Goal: Task Accomplishment & Management: Use online tool/utility

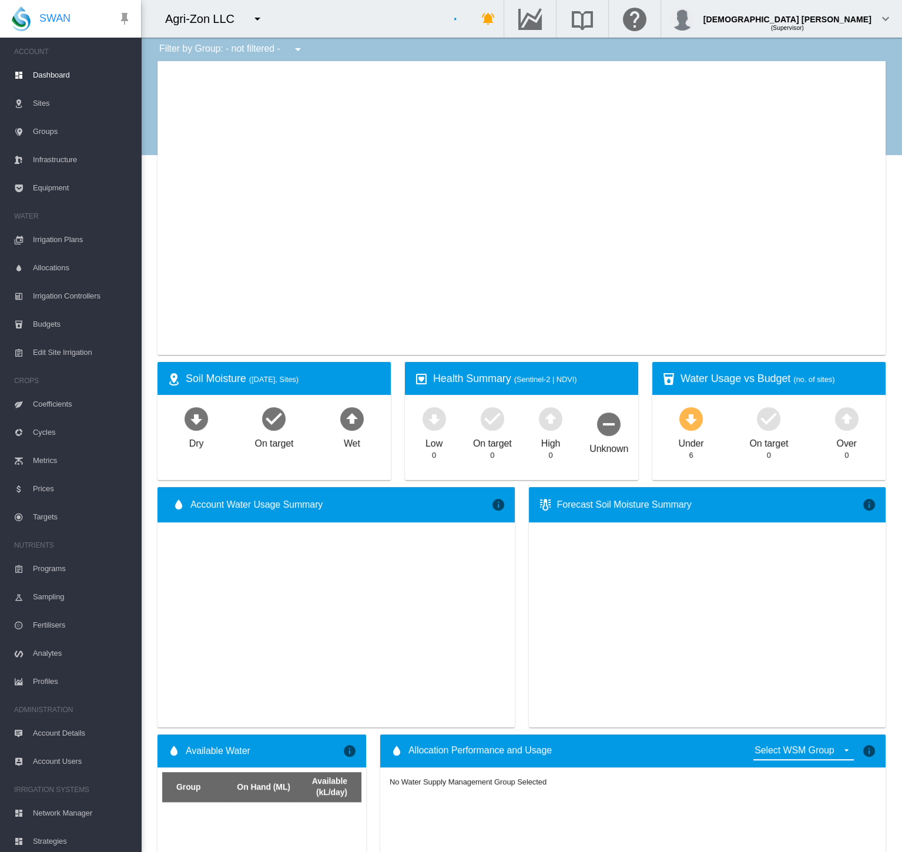
type input "**********"
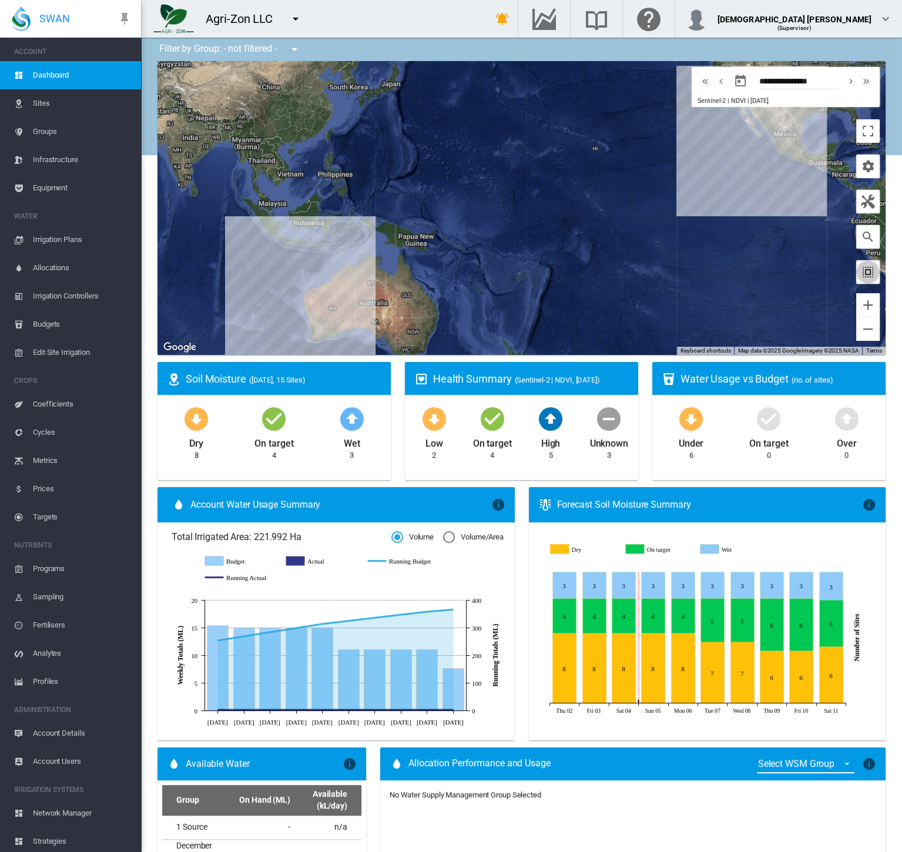
click at [861, 266] on md-icon "icon-select-all" at bounding box center [868, 272] width 14 height 14
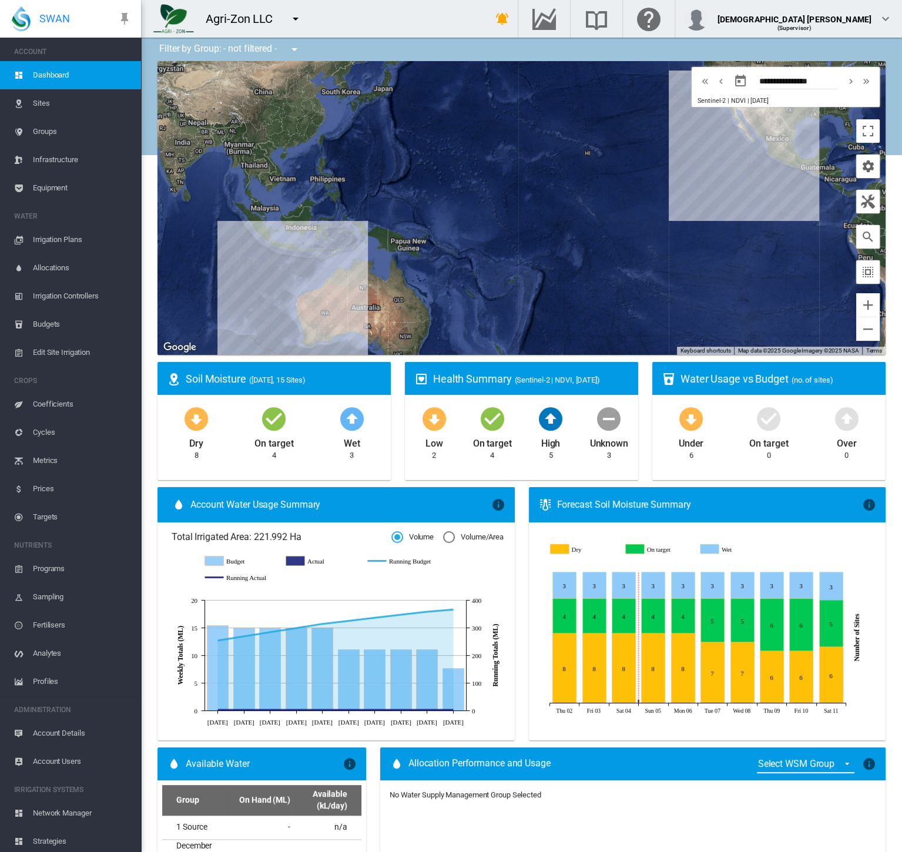
drag, startPoint x: 736, startPoint y: 206, endPoint x: 622, endPoint y: 265, distance: 128.0
click at [622, 265] on div at bounding box center [522, 208] width 728 height 294
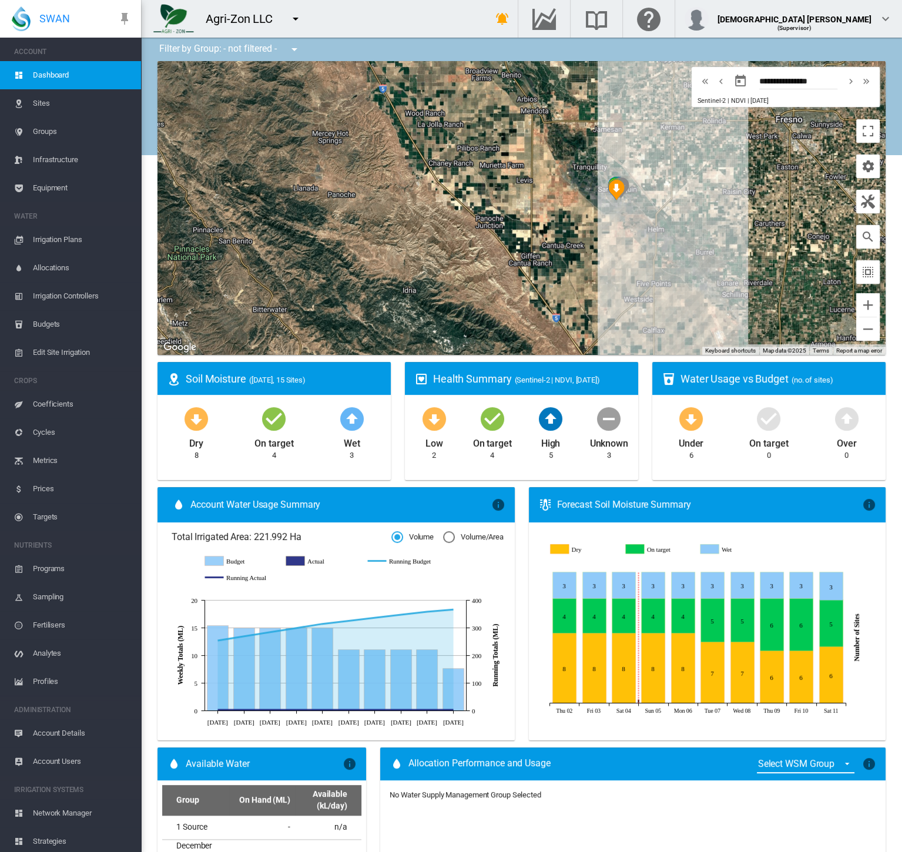
drag, startPoint x: 661, startPoint y: 165, endPoint x: 621, endPoint y: 198, distance: 51.8
click at [624, 198] on div at bounding box center [522, 208] width 728 height 294
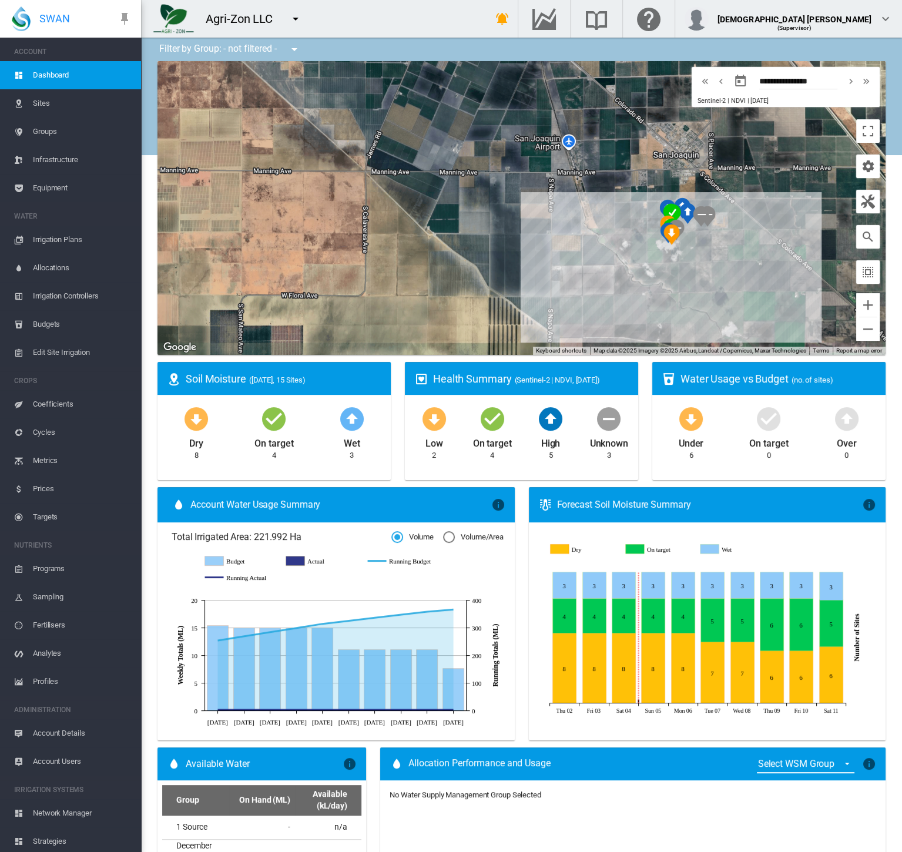
click at [27, 98] on link "Sites" at bounding box center [70, 103] width 141 height 28
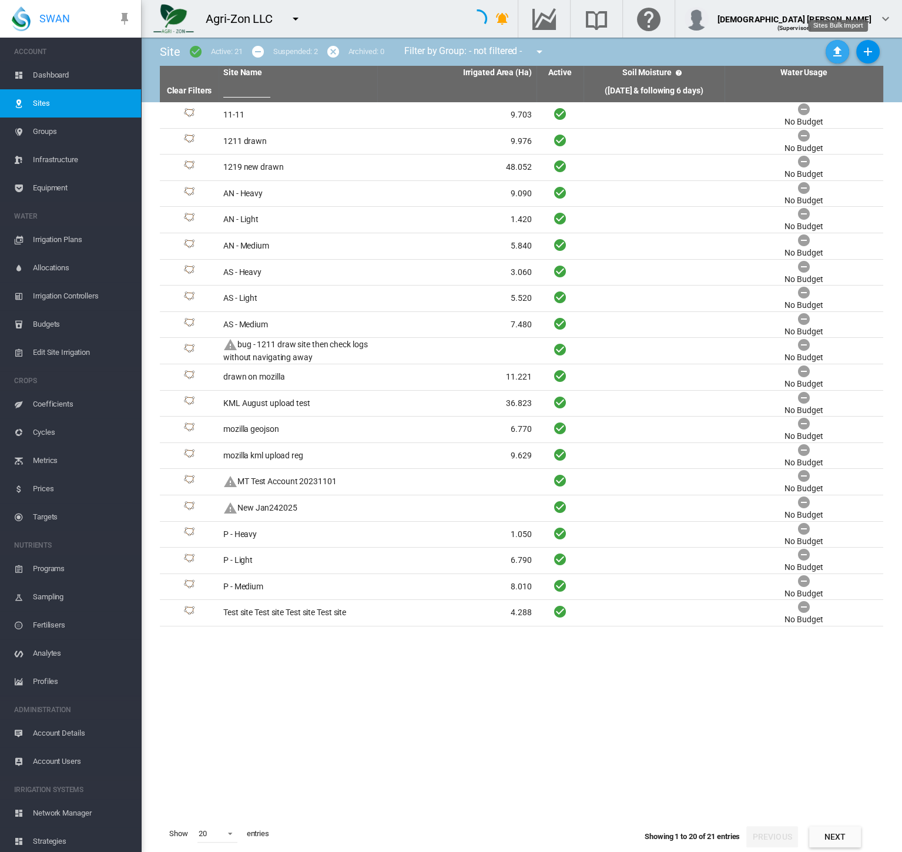
click at [829, 56] on button "Sites Bulk Import" at bounding box center [838, 52] width 24 height 24
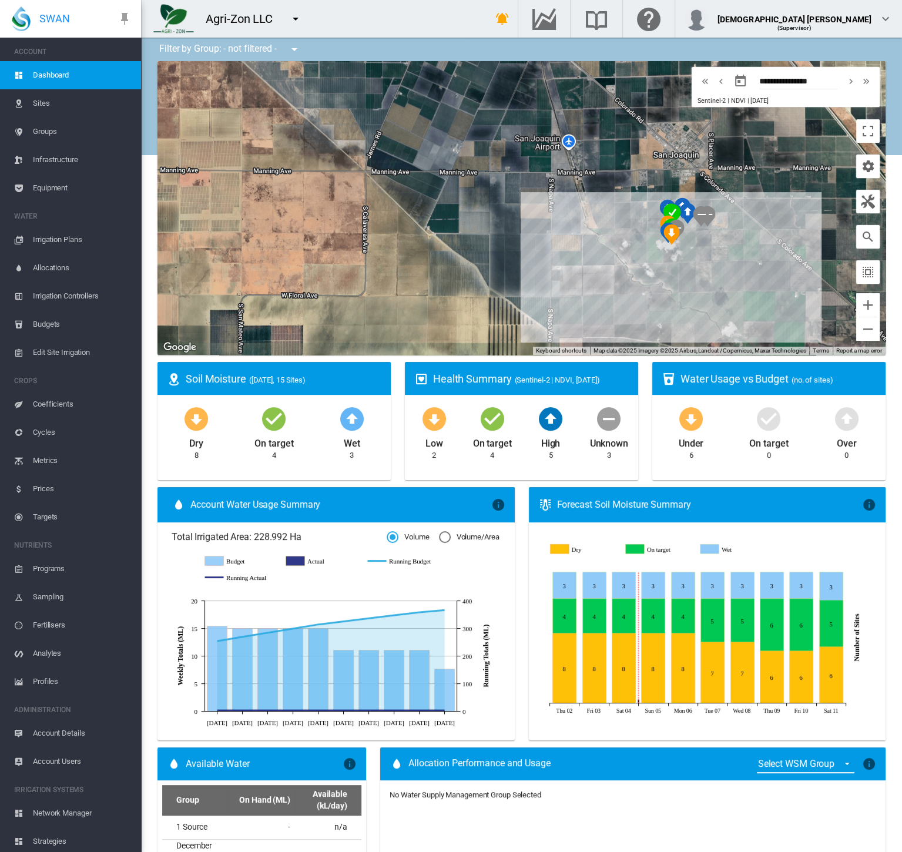
click at [38, 100] on span "Sites" at bounding box center [82, 103] width 99 height 28
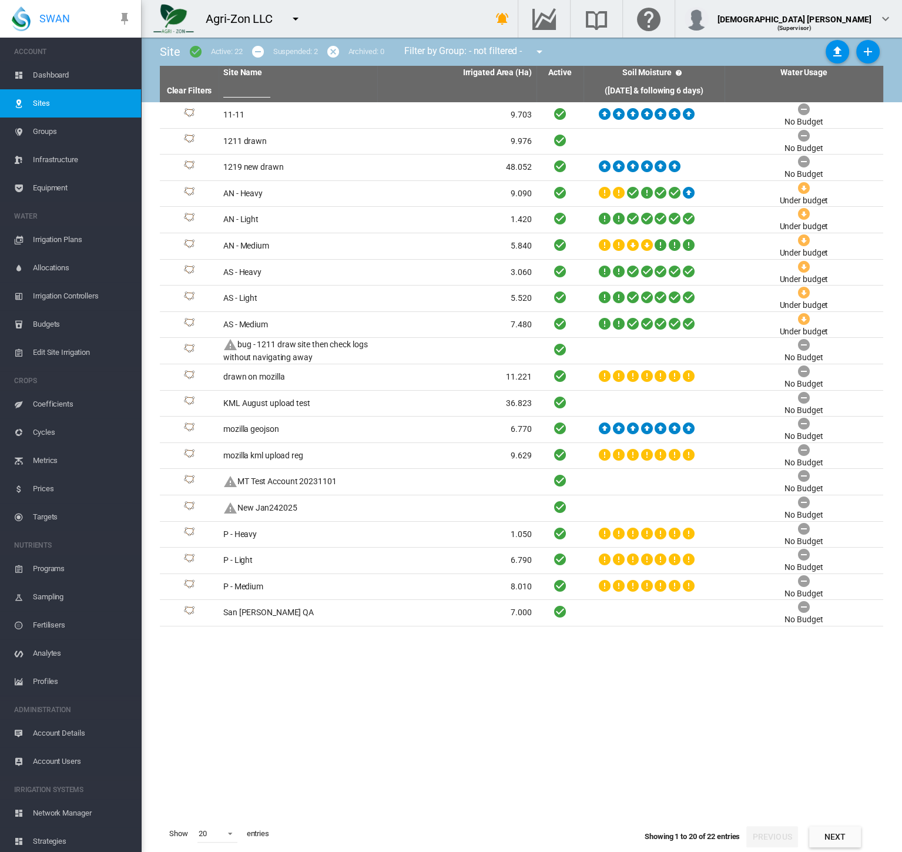
click at [53, 76] on span "Dashboard" at bounding box center [82, 75] width 99 height 28
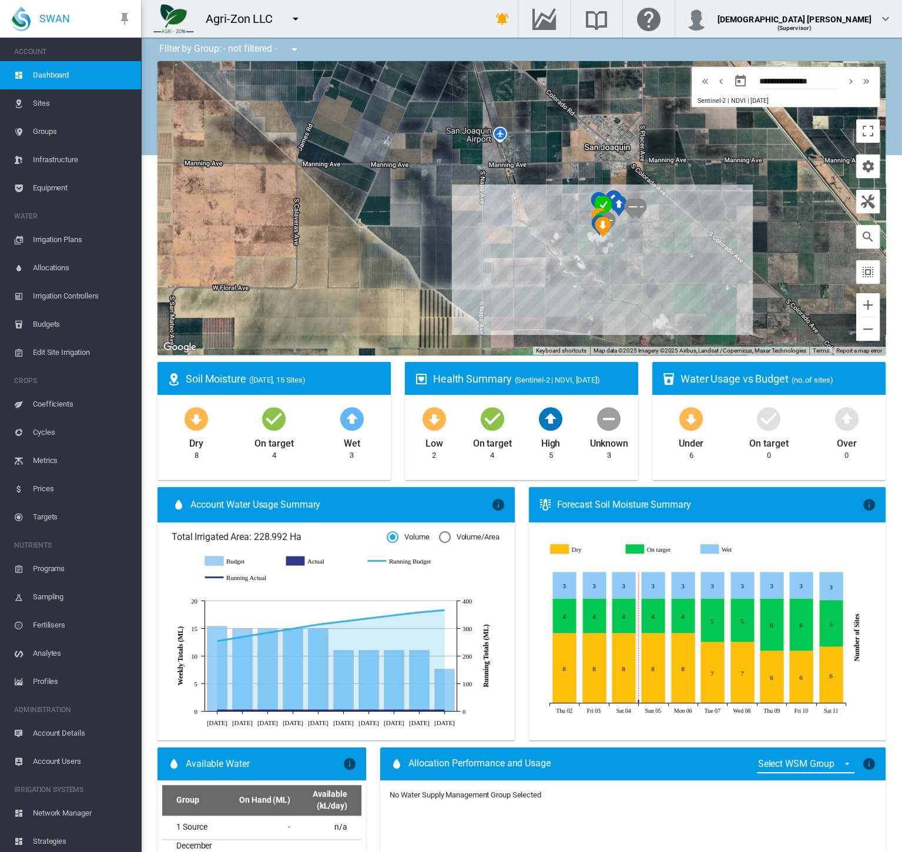
drag, startPoint x: 499, startPoint y: 221, endPoint x: 401, endPoint y: 225, distance: 97.6
click at [391, 226] on div at bounding box center [522, 208] width 728 height 294
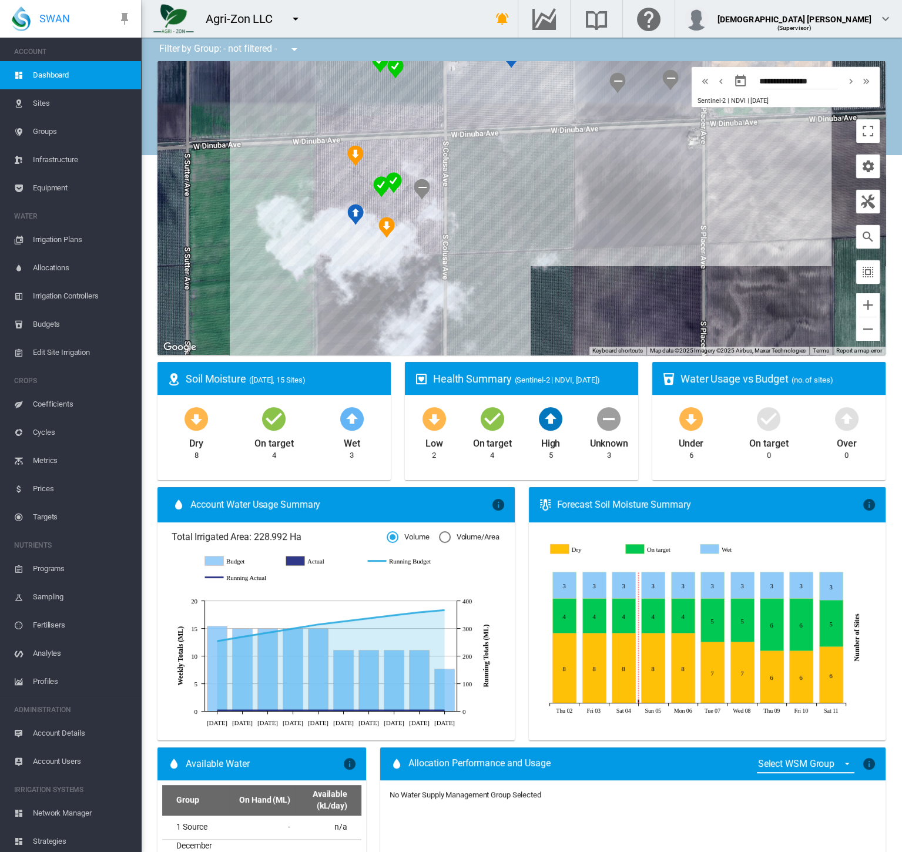
click at [35, 97] on span "Sites" at bounding box center [82, 103] width 99 height 28
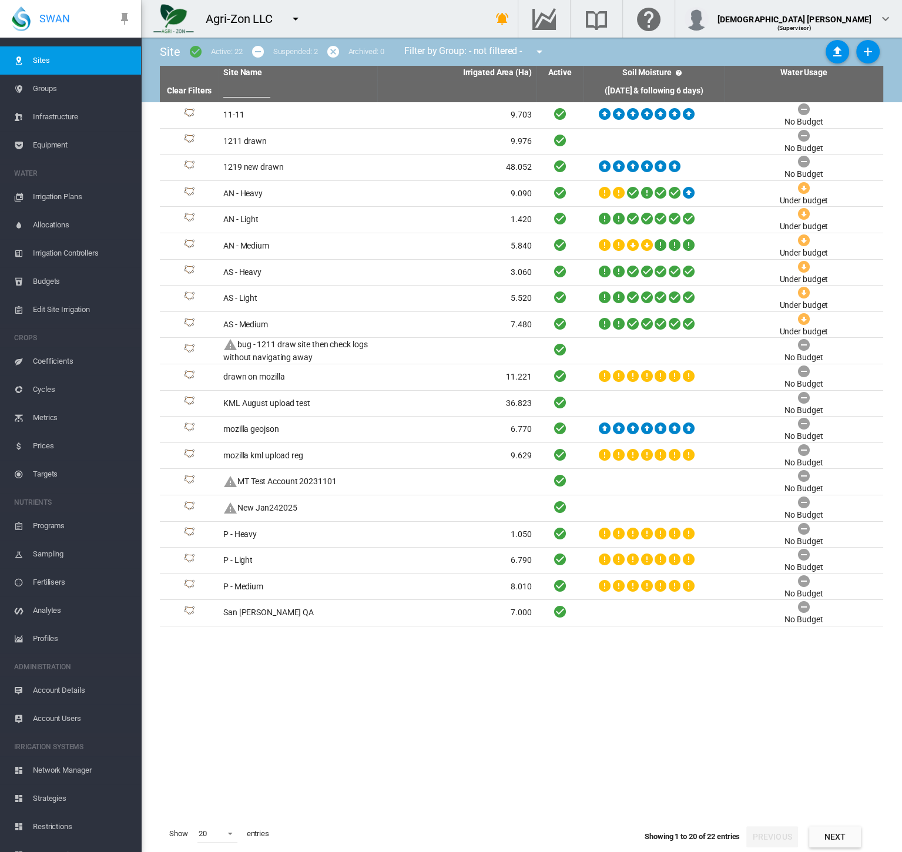
scroll to position [59, 0]
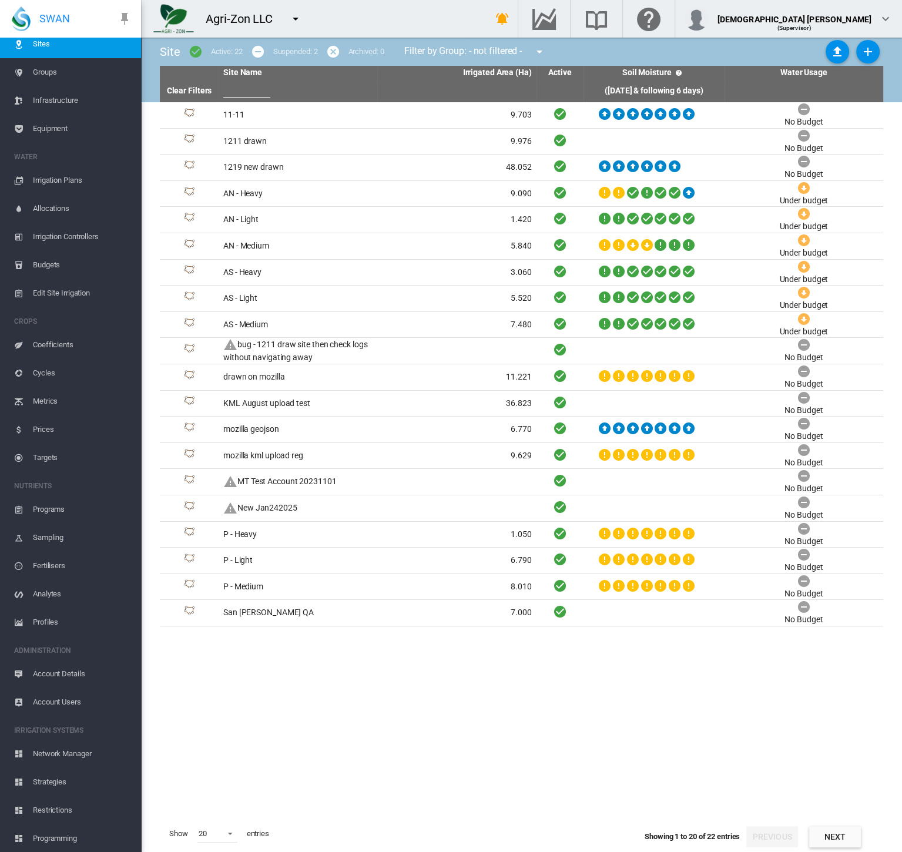
click at [67, 669] on span "Account Details" at bounding box center [82, 674] width 99 height 28
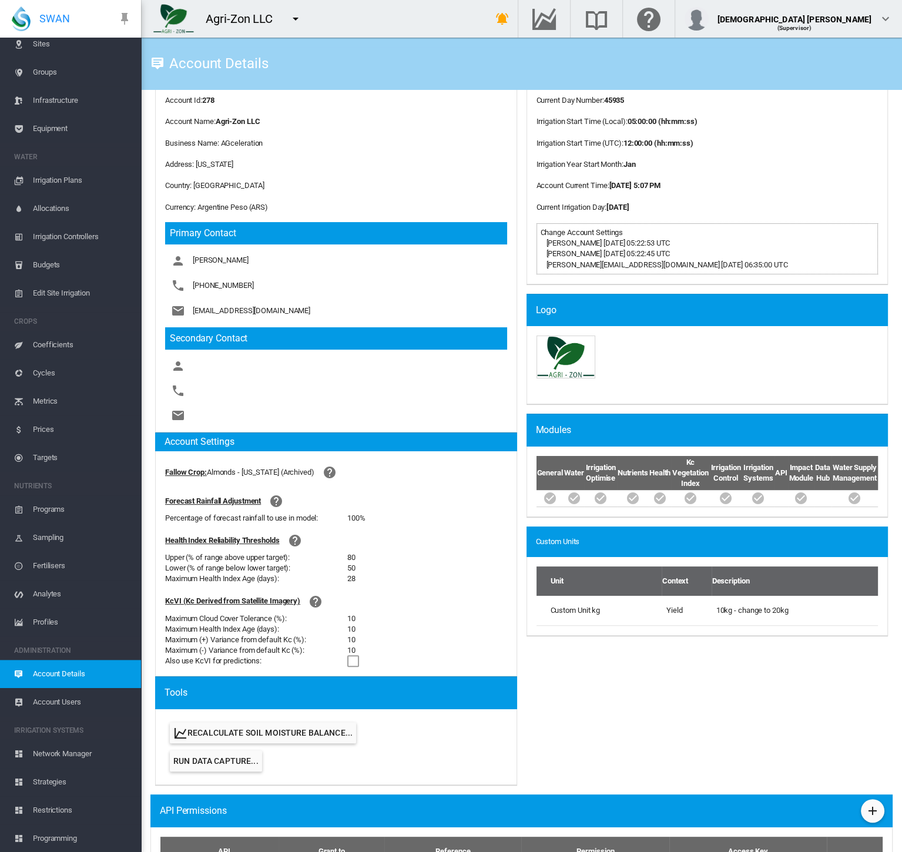
scroll to position [108, 0]
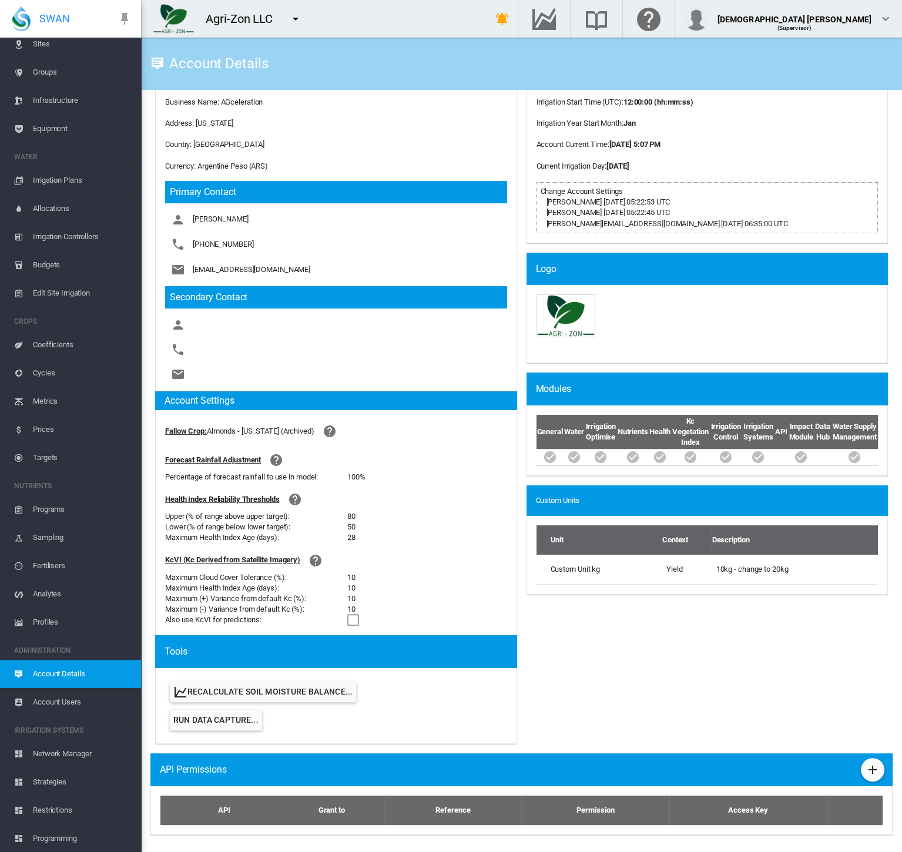
click at [304, 695] on button "Recalculate Soil Moisture Balance..." at bounding box center [263, 691] width 186 height 21
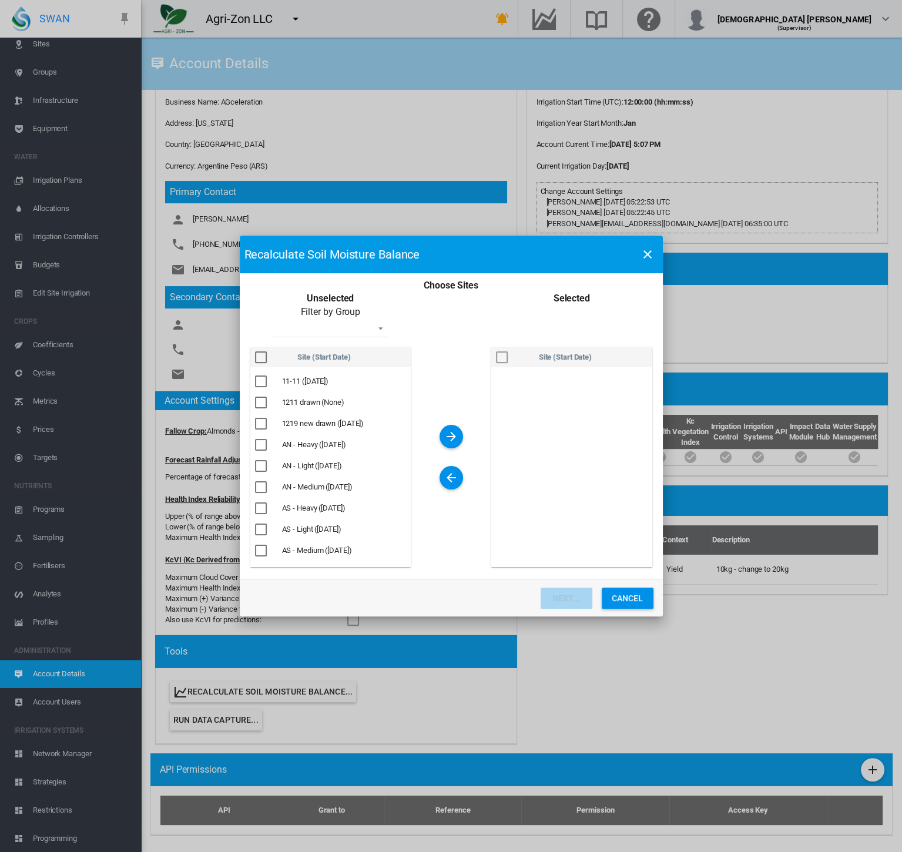
click at [621, 590] on button "Cancel" at bounding box center [628, 598] width 52 height 21
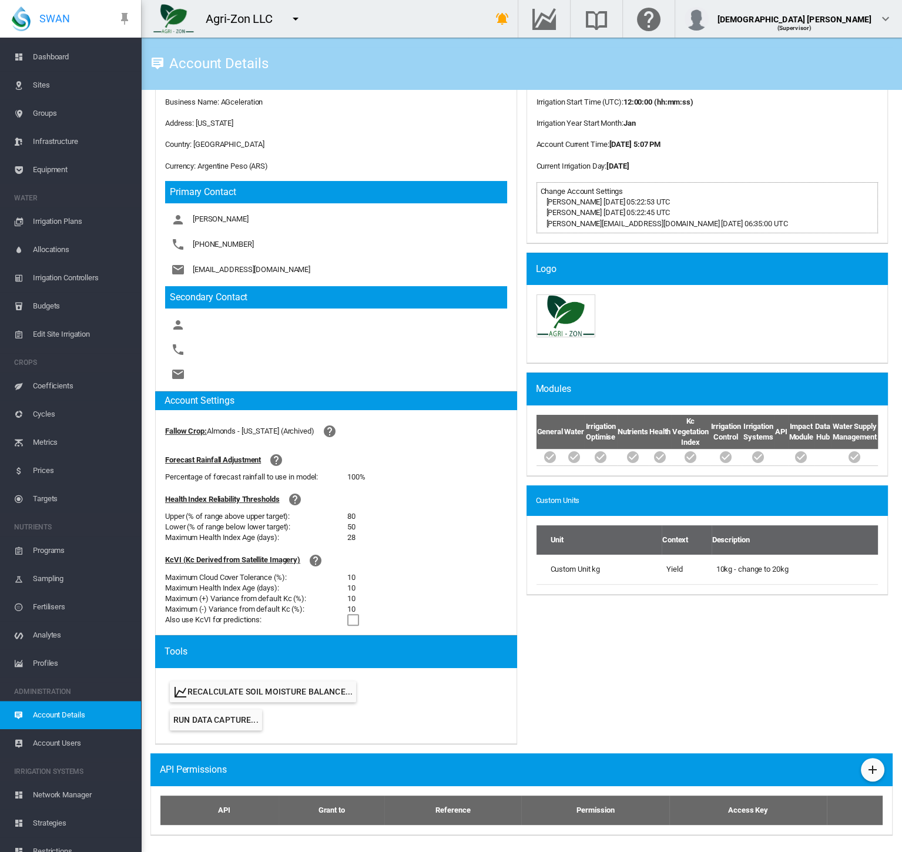
scroll to position [0, 0]
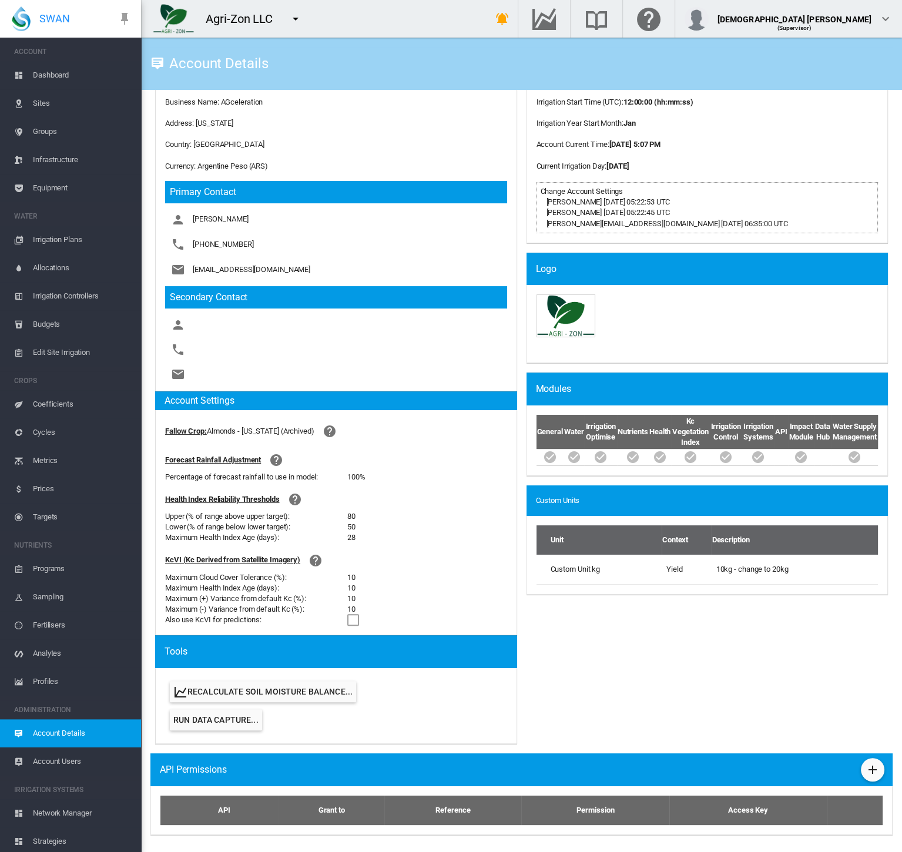
click at [51, 70] on span "Dashboard" at bounding box center [82, 75] width 99 height 28
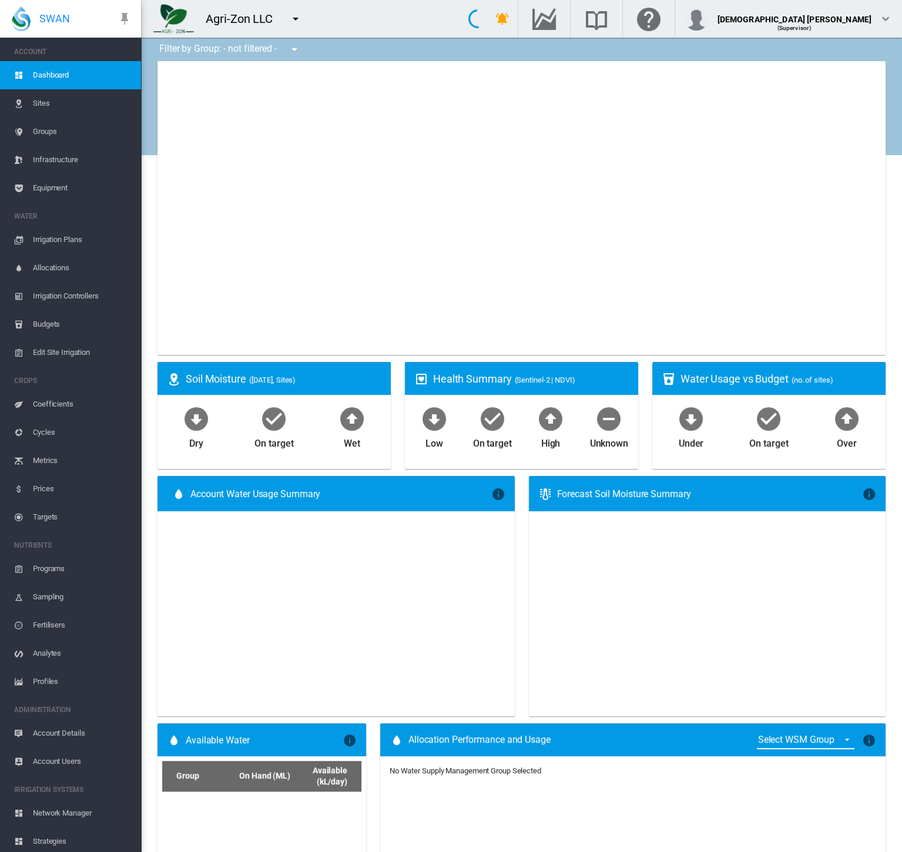
type input "**********"
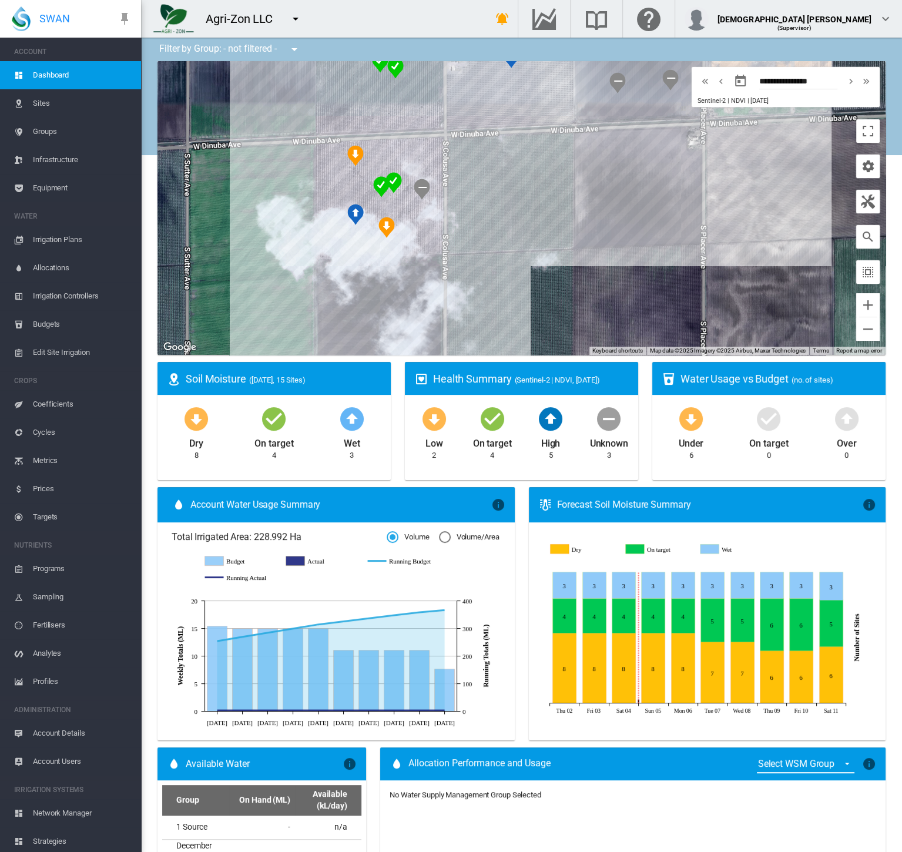
click at [845, 83] on md-icon "icon-chevron-right" at bounding box center [851, 81] width 13 height 14
type input "**********"
click at [65, 736] on span "Account Details" at bounding box center [82, 734] width 99 height 28
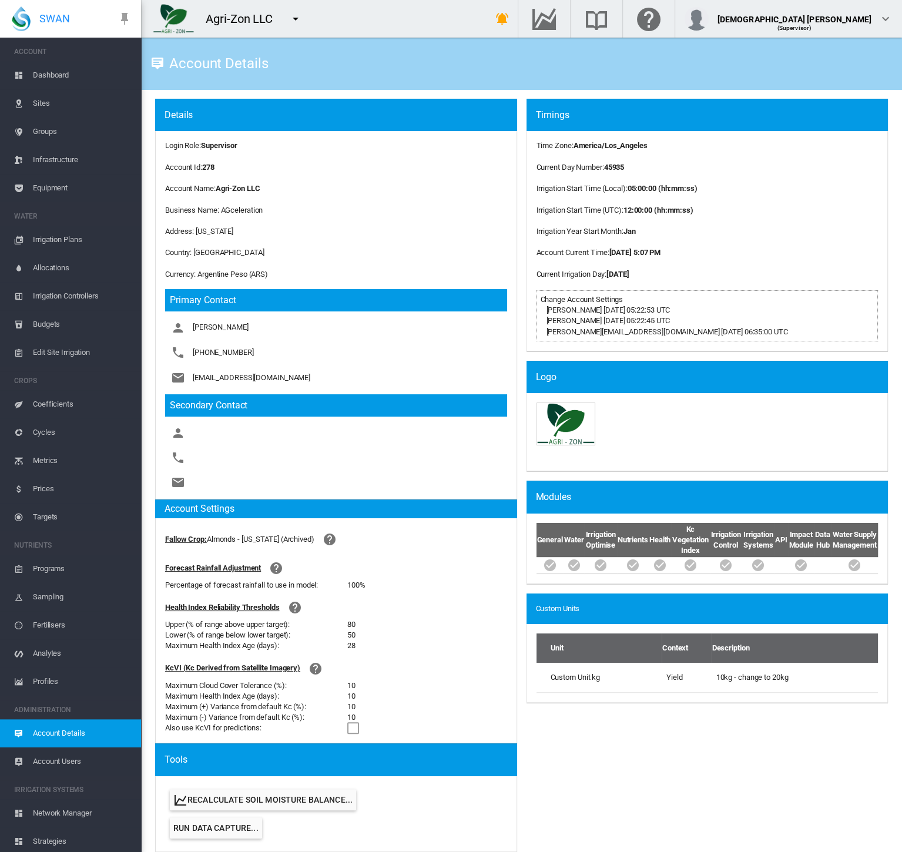
scroll to position [108, 0]
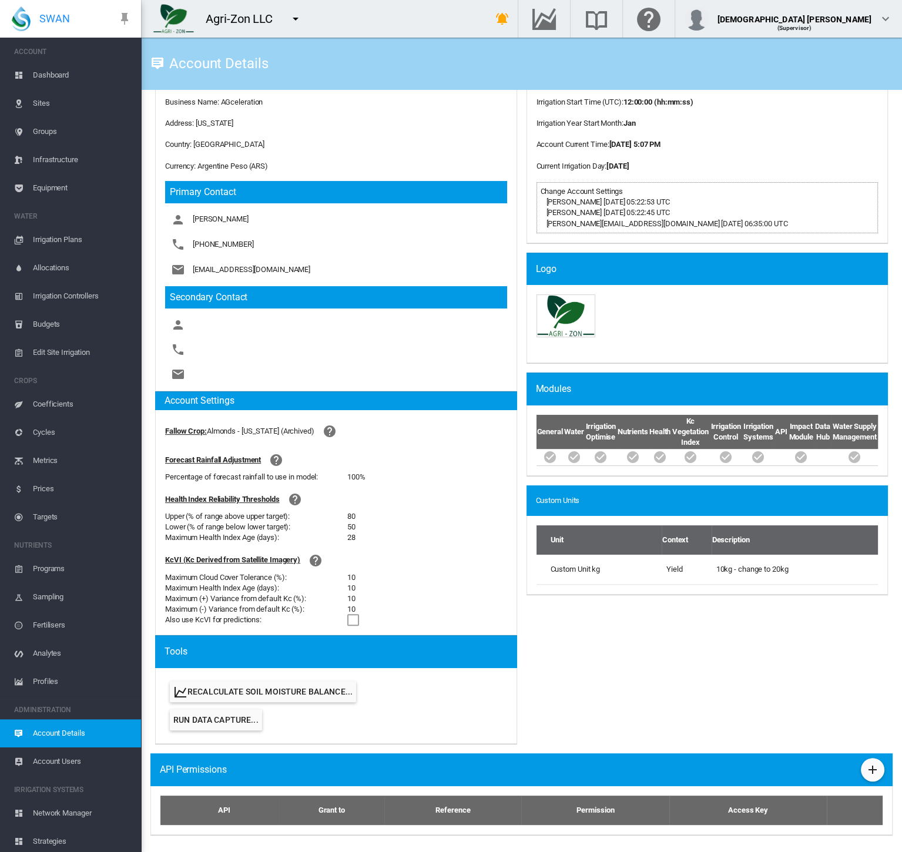
click at [247, 694] on button "Recalculate Soil Moisture Balance..." at bounding box center [263, 691] width 186 height 21
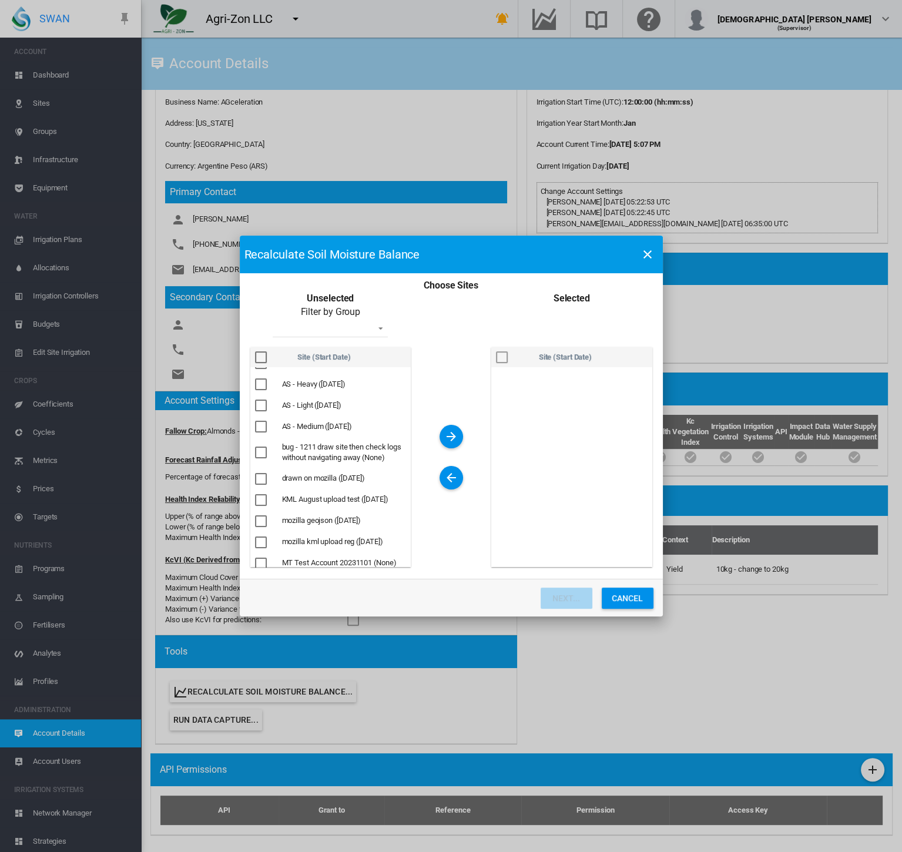
scroll to position [329, 0]
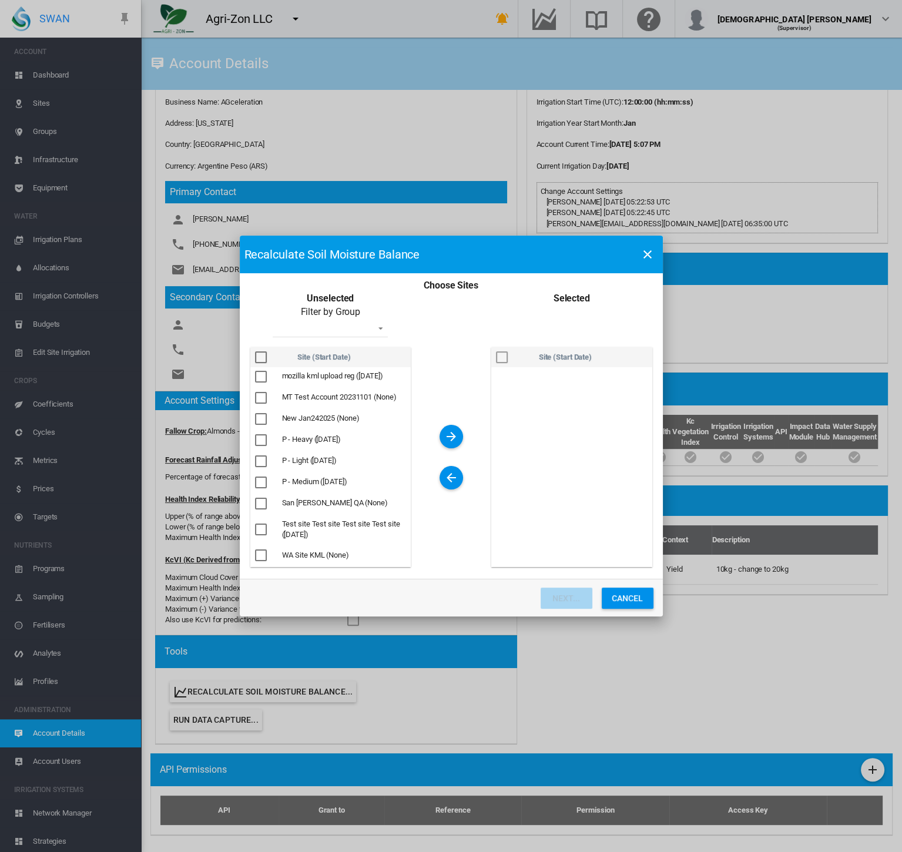
click at [260, 504] on div "Choose Sites ..." at bounding box center [261, 504] width 12 height 12
click at [447, 437] on md-icon "icon-arrow-right" at bounding box center [452, 437] width 14 height 14
click at [574, 603] on button "Next..." at bounding box center [567, 598] width 52 height 21
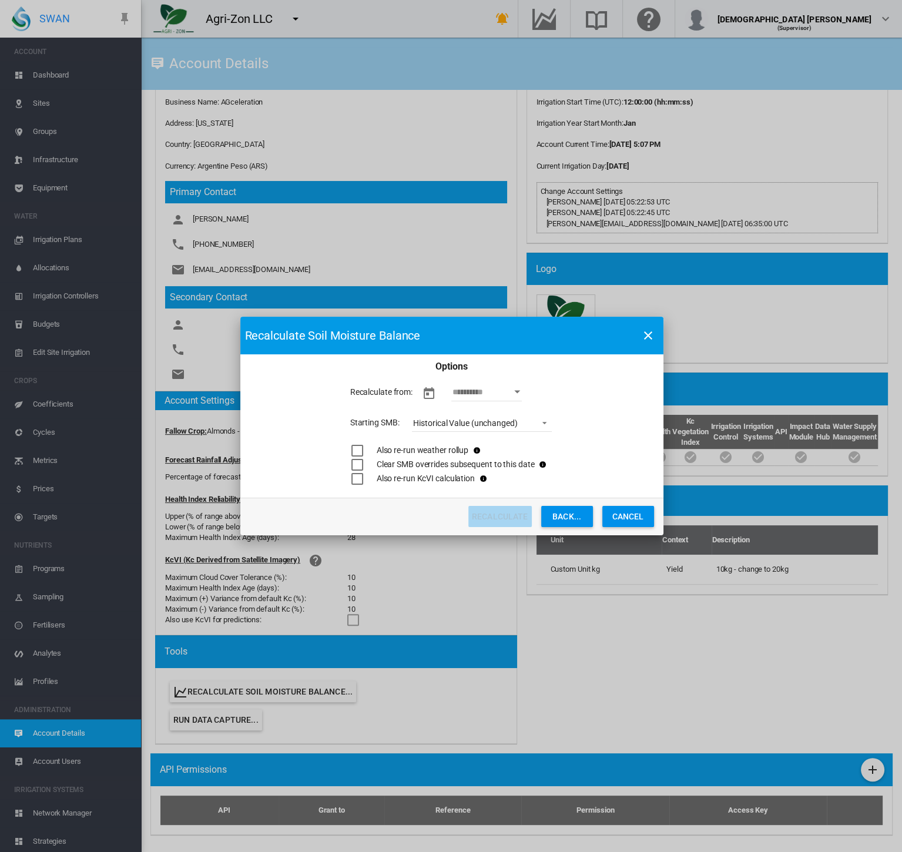
scroll to position [0, 0]
click at [518, 391] on div "Open calendar" at bounding box center [517, 392] width 6 height 3
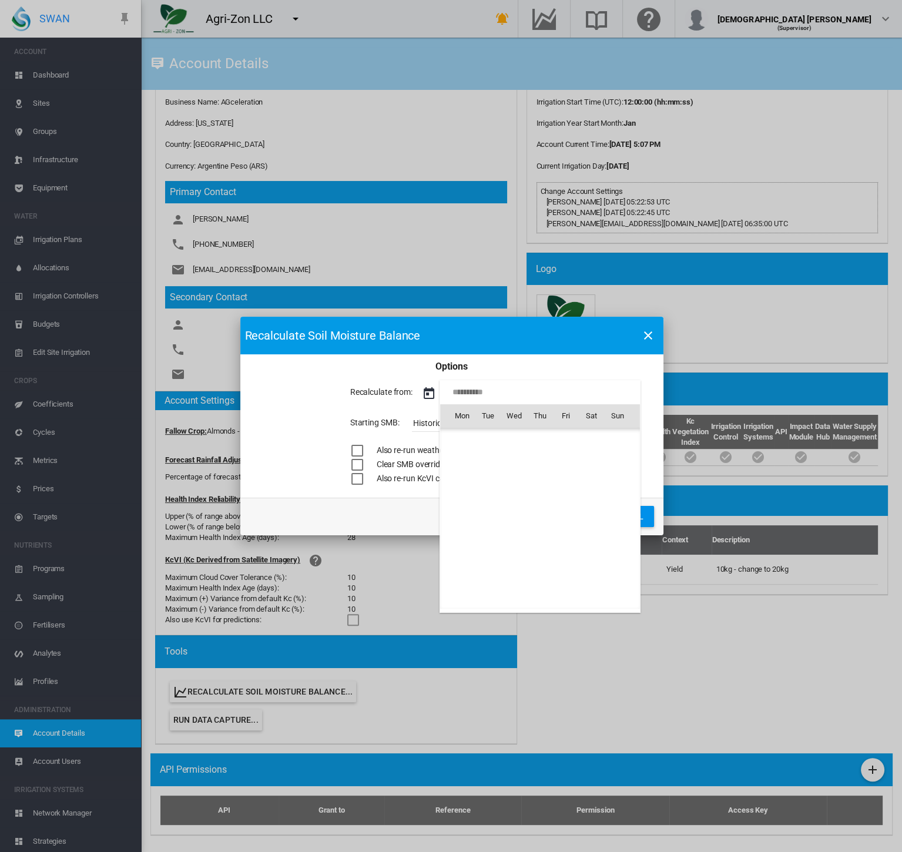
scroll to position [29443, 0]
click at [516, 459] on span "1" at bounding box center [515, 468] width 24 height 24
type input "**********"
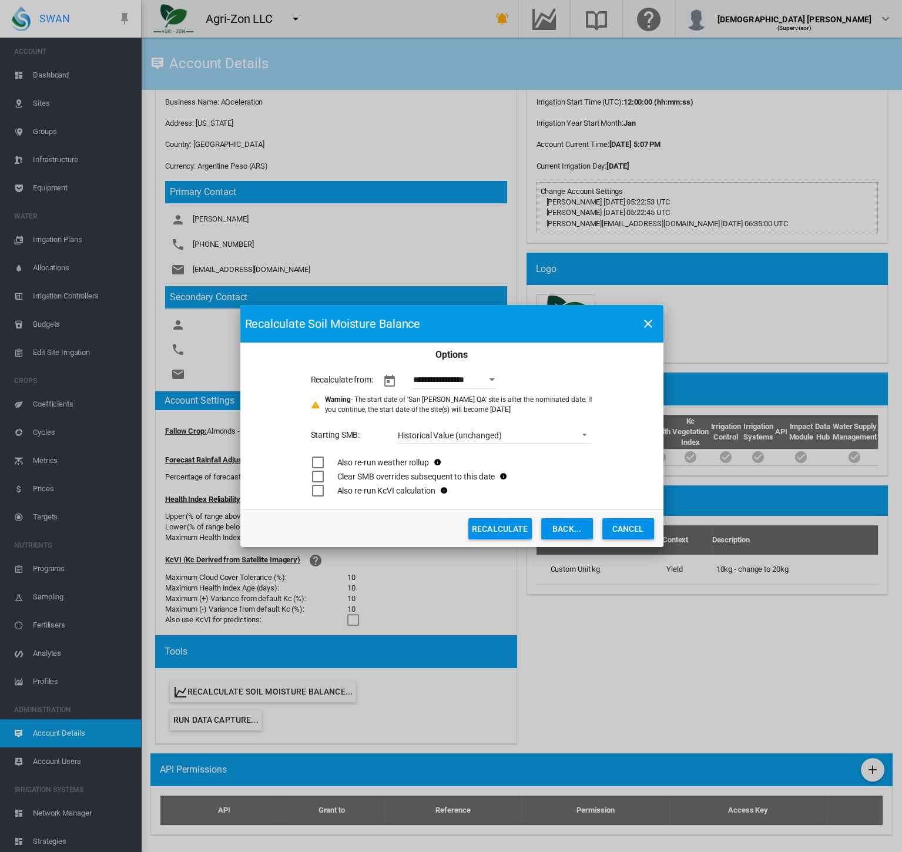
click at [316, 462] on div "Choose Sites ..." at bounding box center [318, 463] width 12 height 12
click at [322, 477] on div "Choose Sites ..." at bounding box center [318, 477] width 12 height 12
click at [499, 525] on button "Recalculate" at bounding box center [500, 528] width 63 height 21
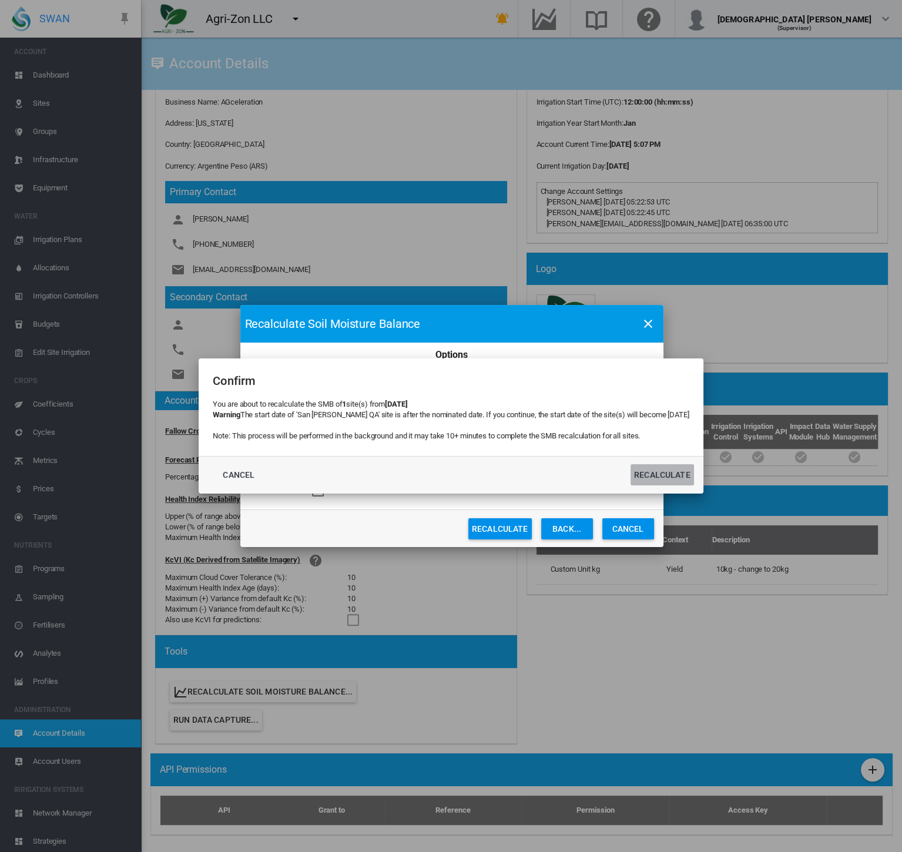
click at [667, 476] on button "Recalculate" at bounding box center [662, 474] width 63 height 21
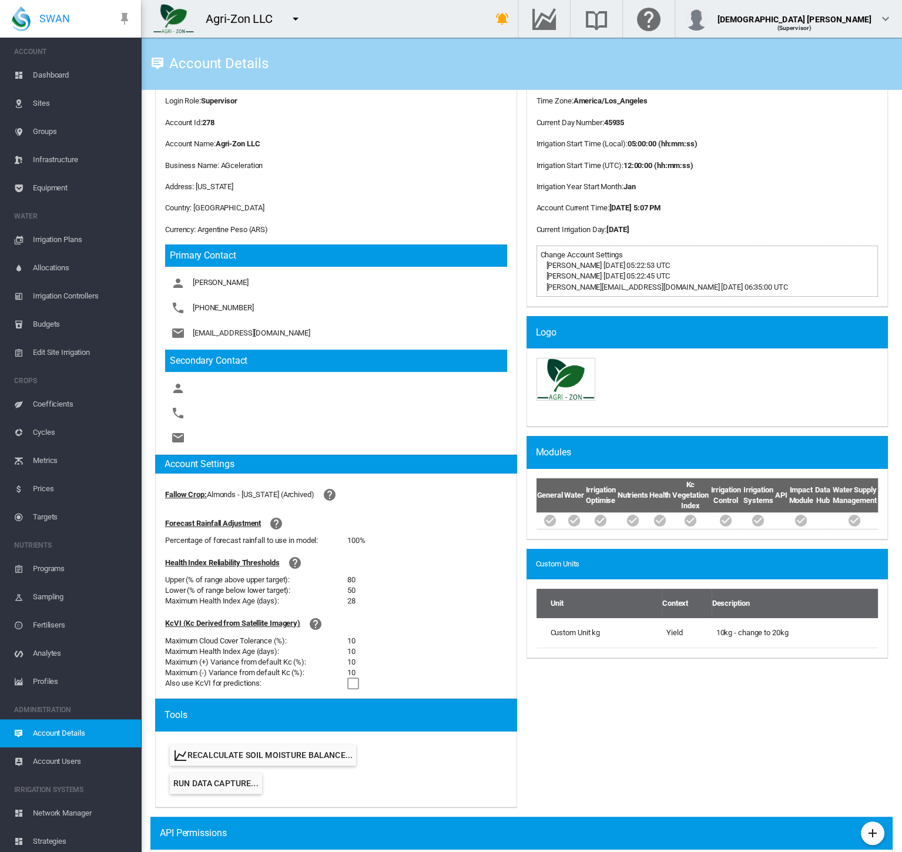
scroll to position [0, 0]
